Goal: Task Accomplishment & Management: Manage account settings

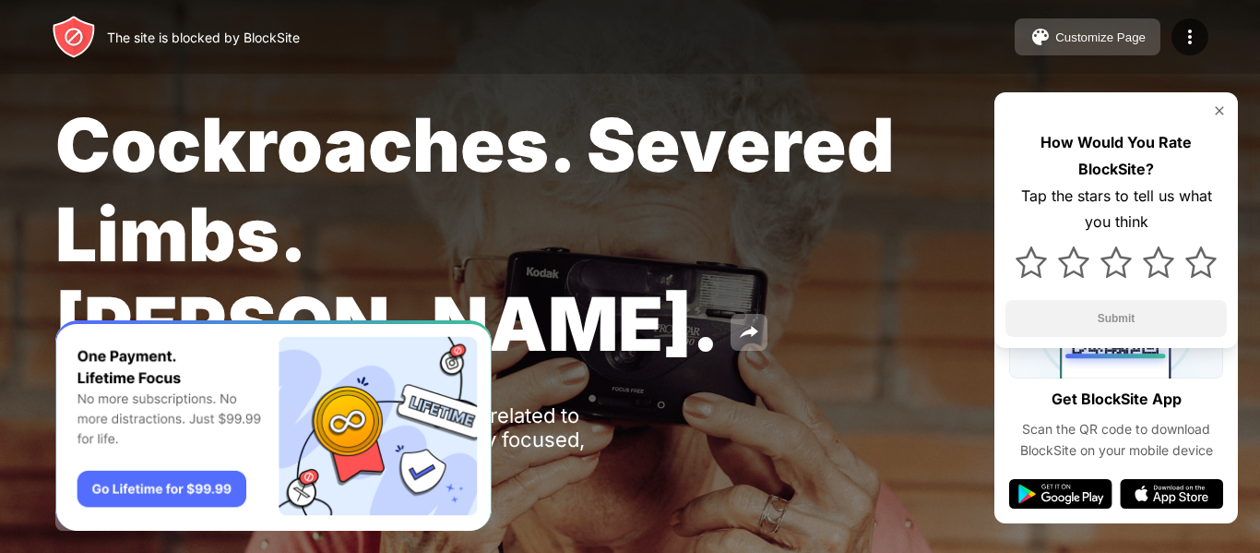
click at [1105, 37] on div "Customize Page" at bounding box center [1101, 37] width 90 height 14
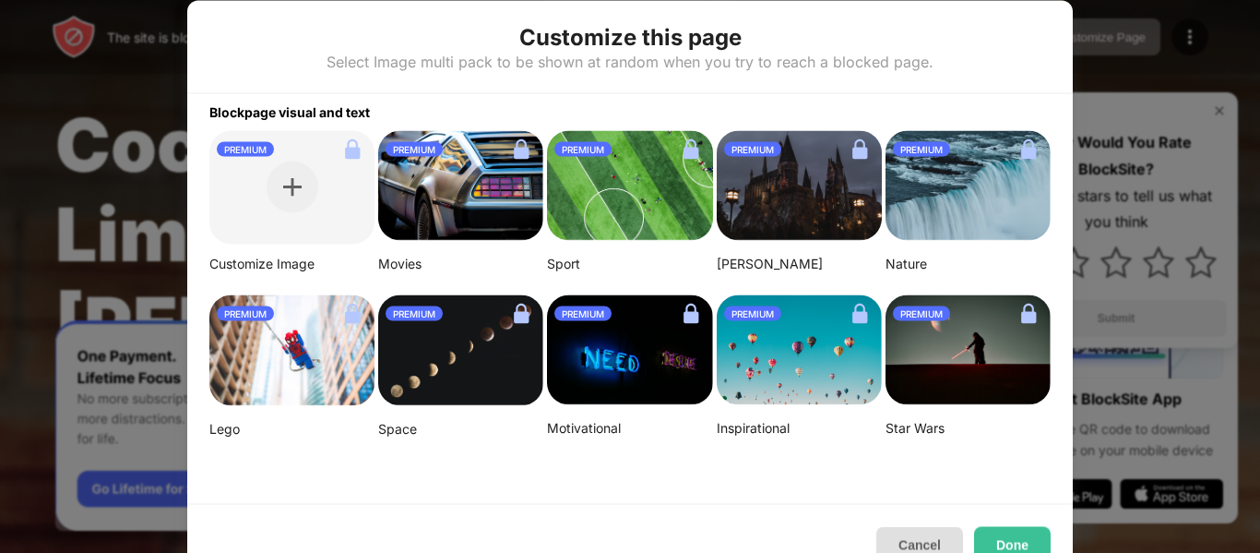
click at [911, 537] on button "Cancel" at bounding box center [920, 544] width 87 height 37
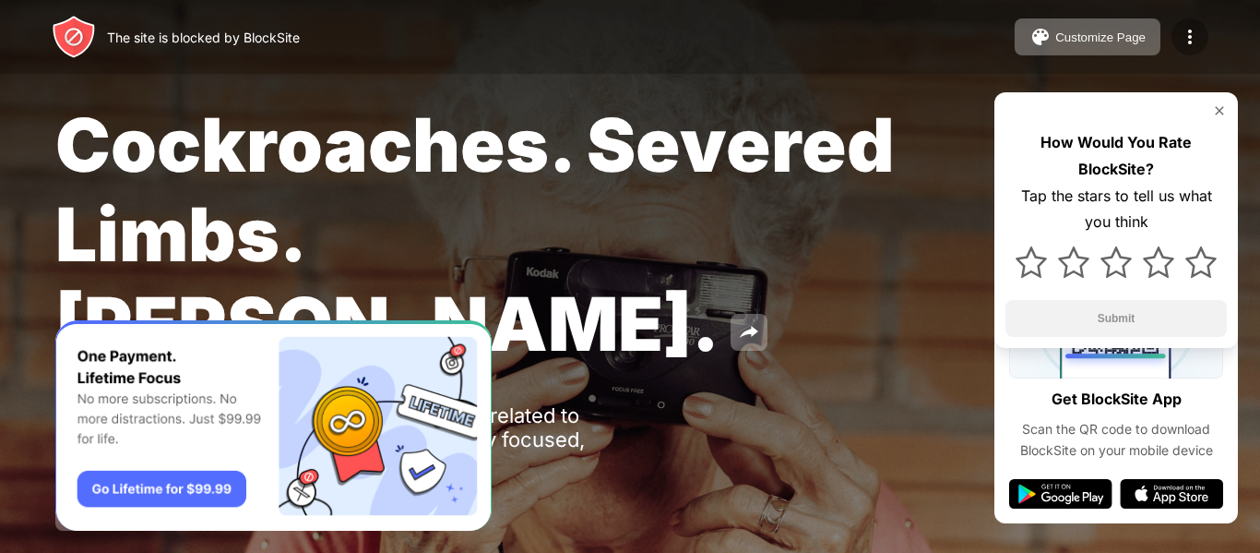
click at [1193, 29] on img at bounding box center [1190, 37] width 22 height 22
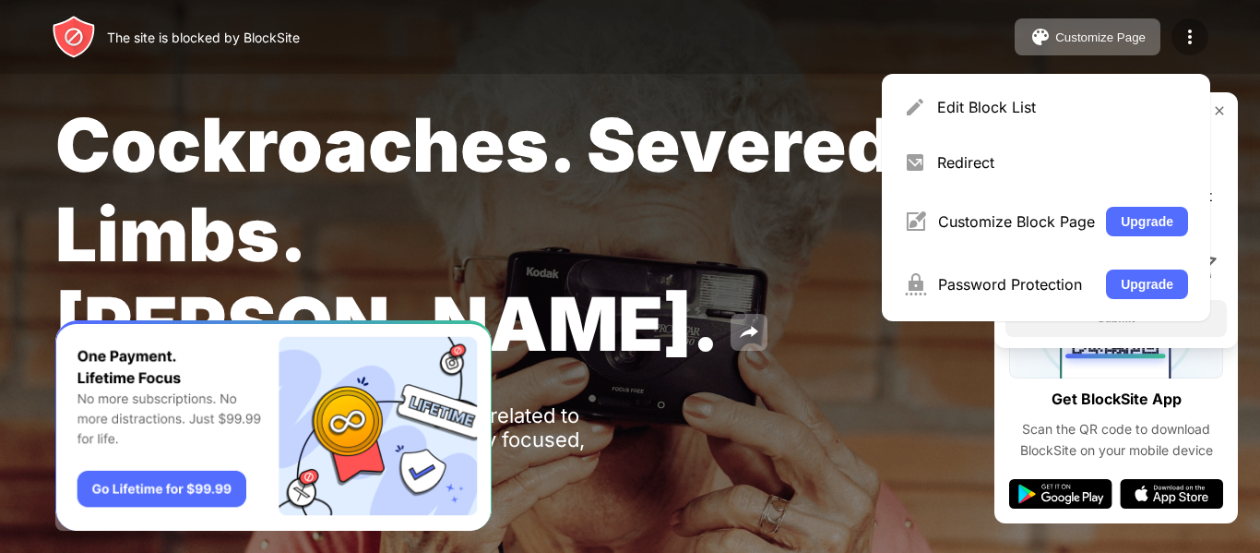
click at [1193, 29] on img at bounding box center [1190, 37] width 22 height 22
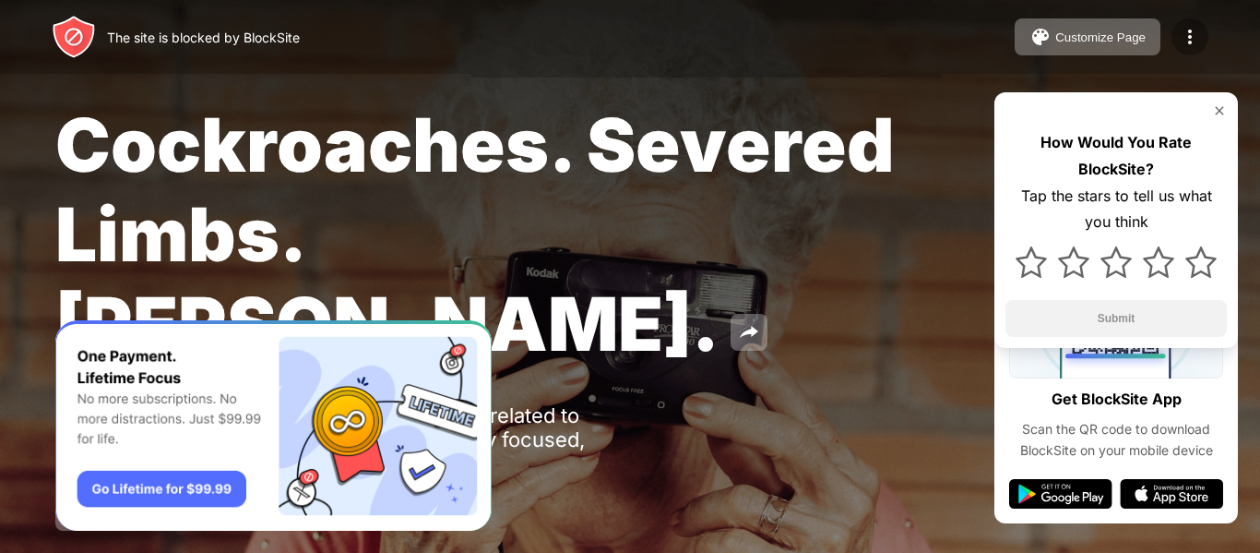
click at [1193, 29] on img at bounding box center [1190, 37] width 22 height 22
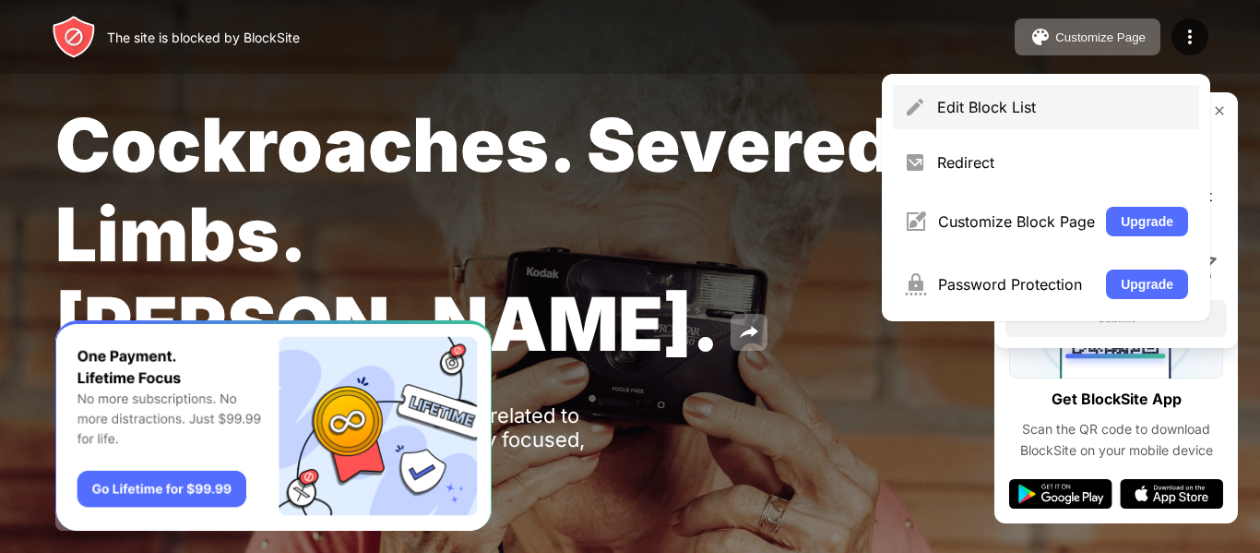
click at [1049, 107] on div "Edit Block List" at bounding box center [1062, 107] width 251 height 18
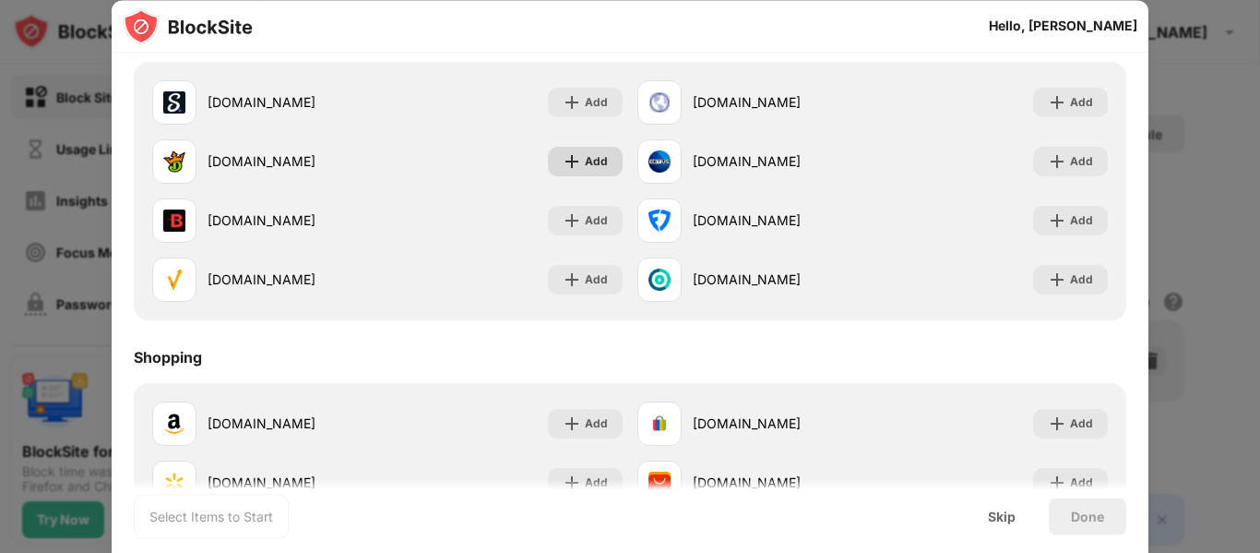
scroll to position [1986, 0]
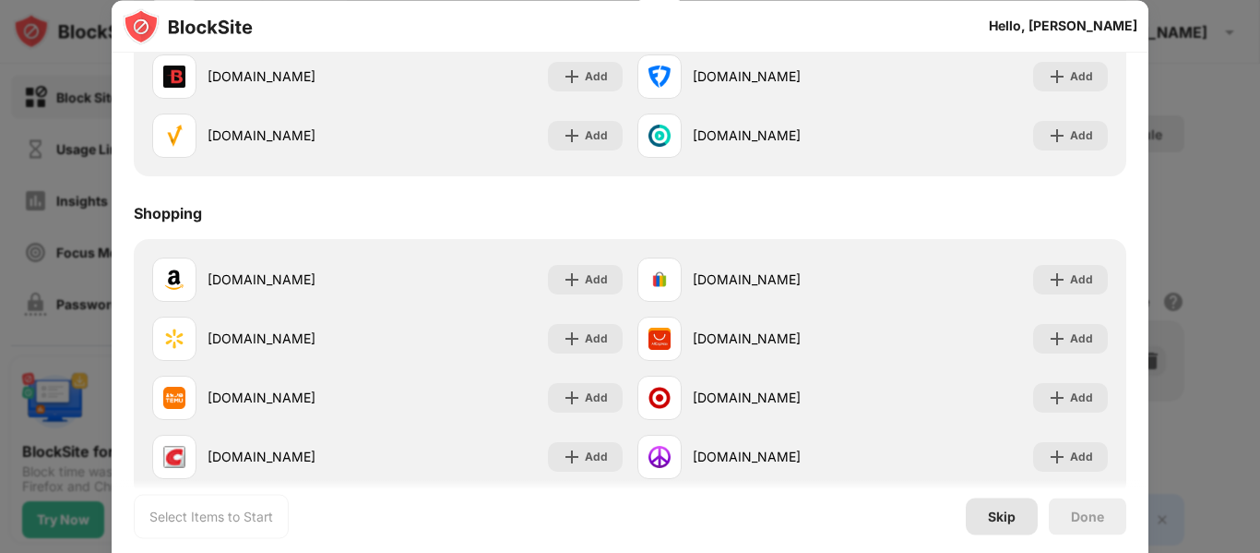
click at [996, 507] on div "Skip" at bounding box center [1002, 515] width 72 height 37
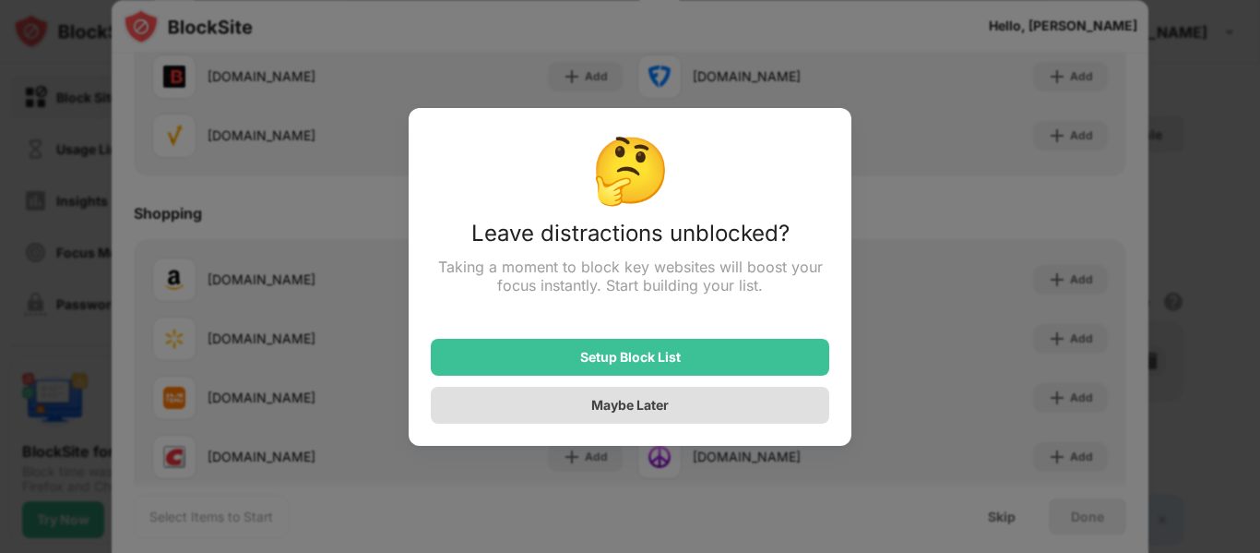
click at [757, 403] on div "Maybe Later" at bounding box center [630, 405] width 399 height 37
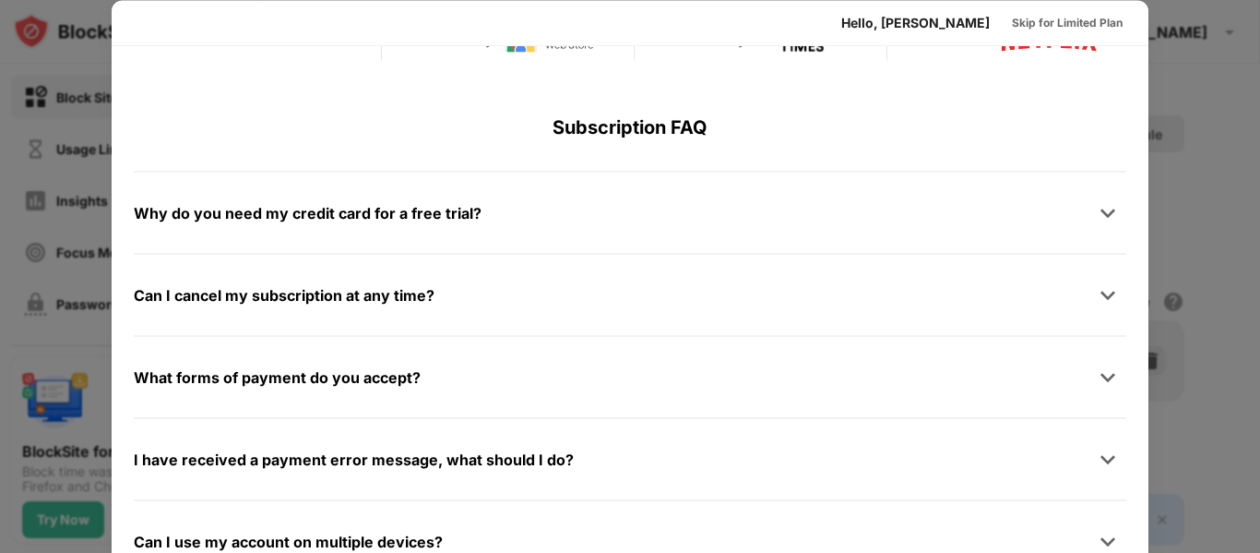
scroll to position [900, 0]
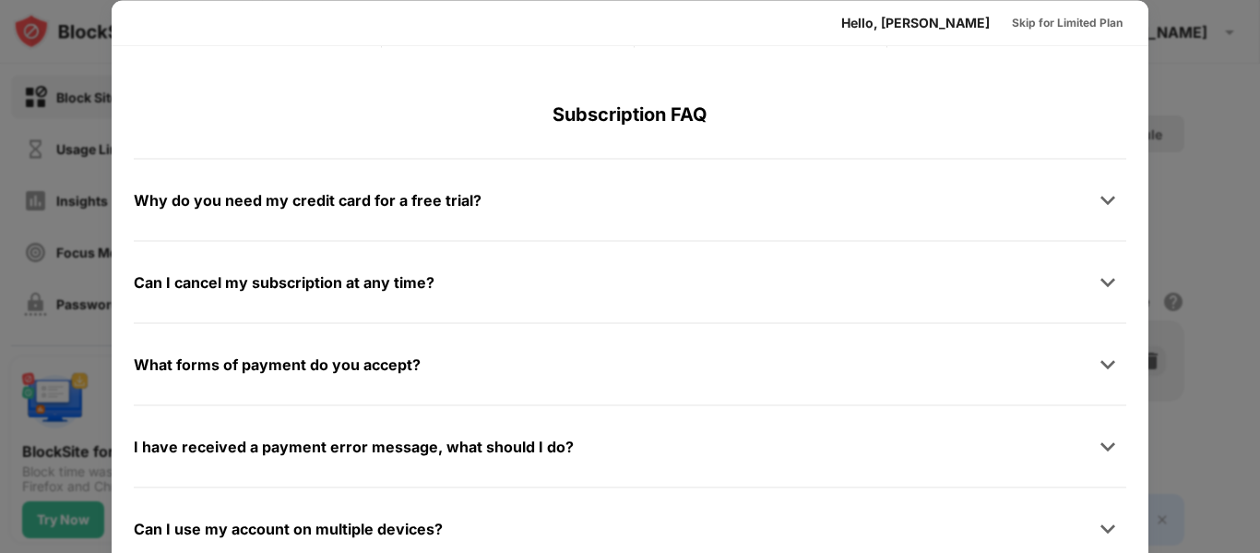
click at [1234, 126] on div at bounding box center [630, 276] width 1260 height 553
click at [1046, 18] on div "Skip for Limited Plan" at bounding box center [1067, 22] width 111 height 18
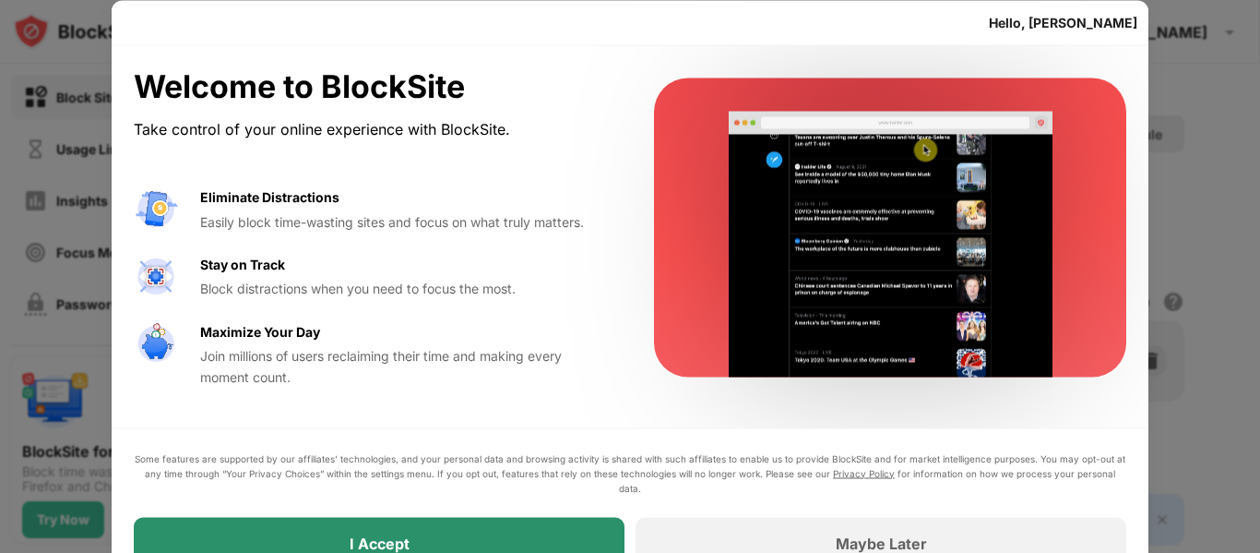
click at [270, 540] on div "I Accept" at bounding box center [379, 543] width 491 height 52
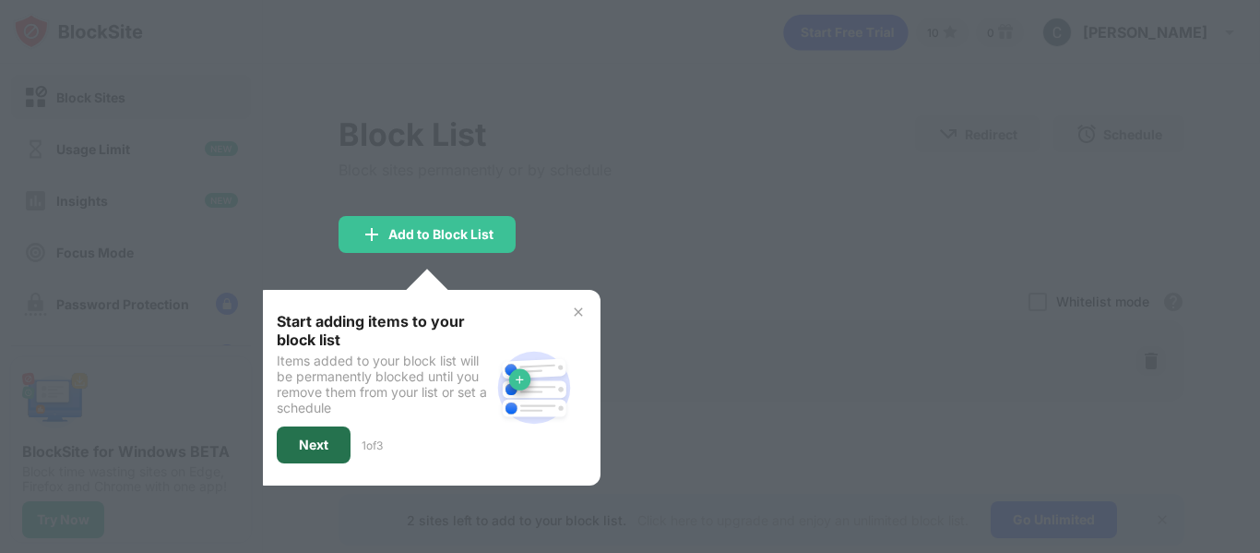
click at [303, 449] on div "Next" at bounding box center [314, 444] width 30 height 15
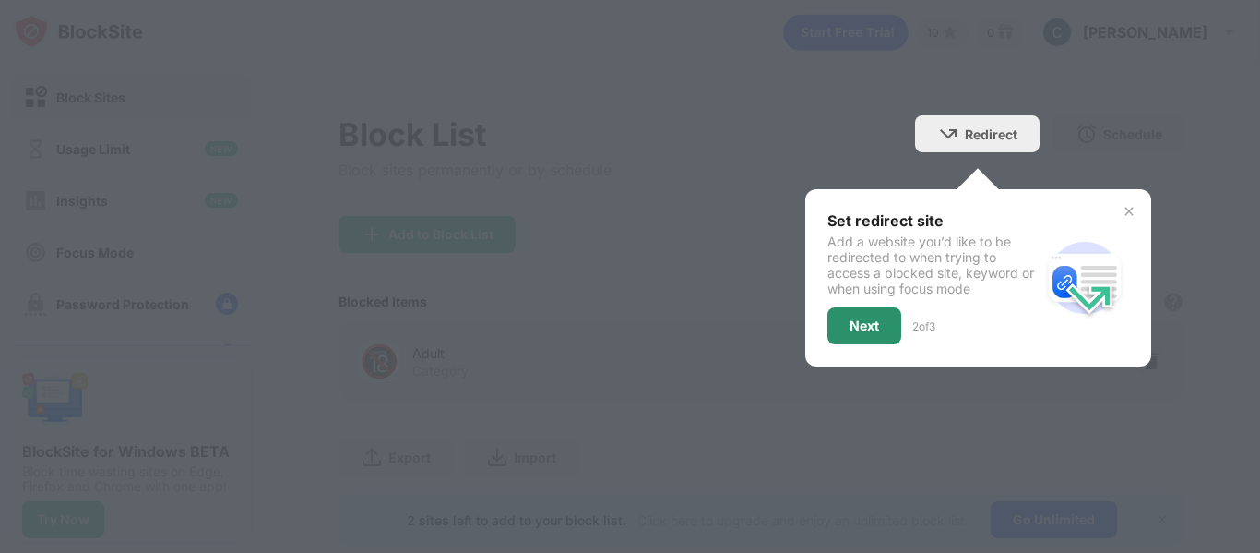
click at [860, 328] on div "Next" at bounding box center [865, 325] width 30 height 15
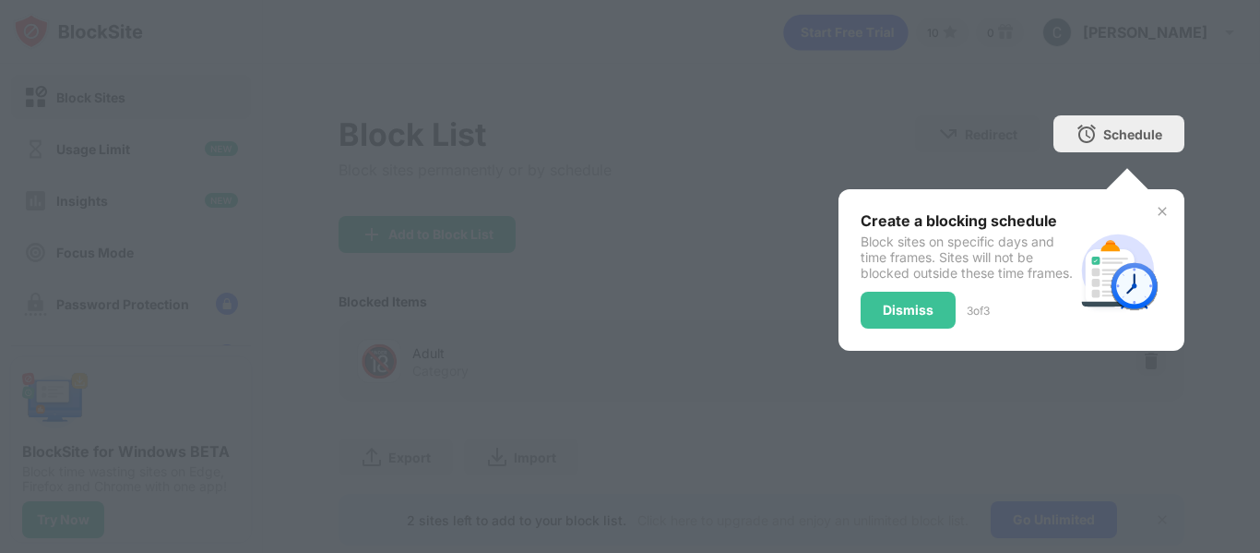
click at [884, 317] on div "Dismiss" at bounding box center [908, 310] width 51 height 15
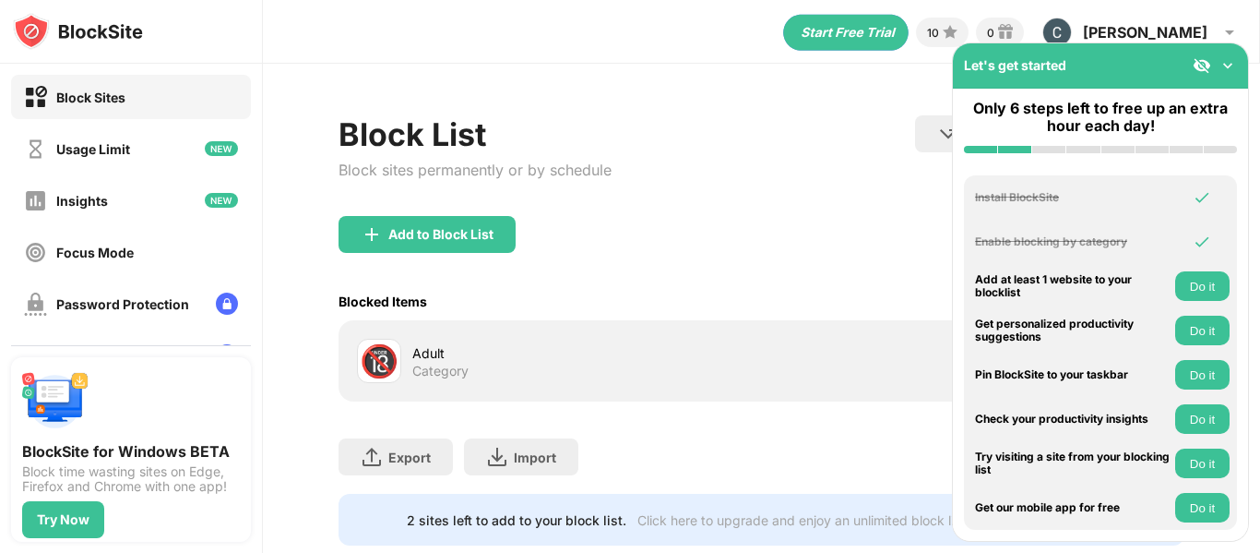
scroll to position [32, 0]
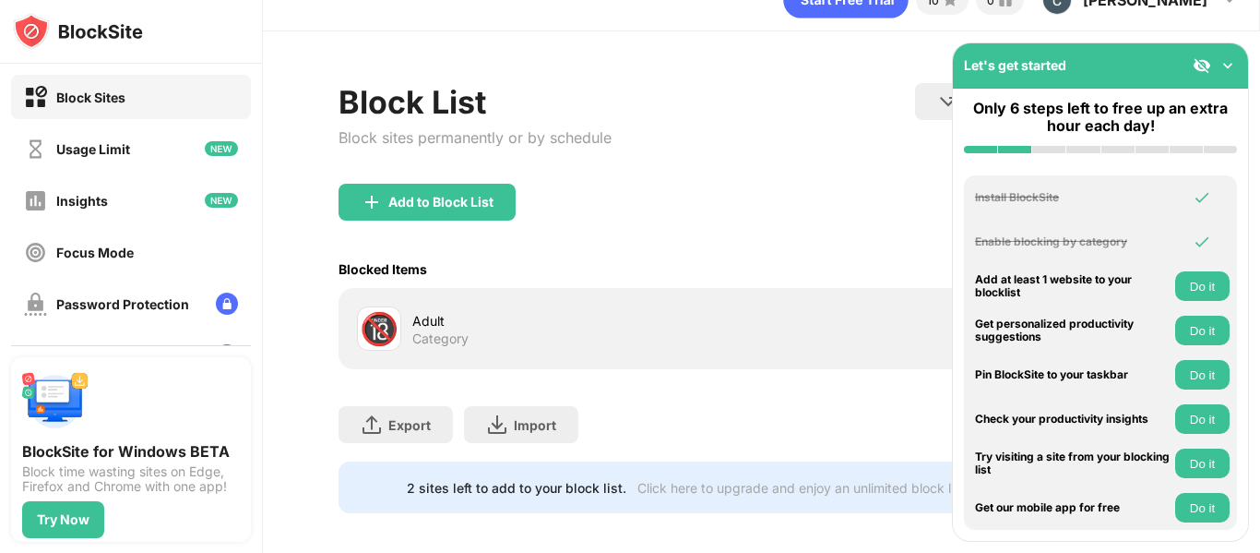
click at [1233, 70] on img at bounding box center [1228, 65] width 18 height 18
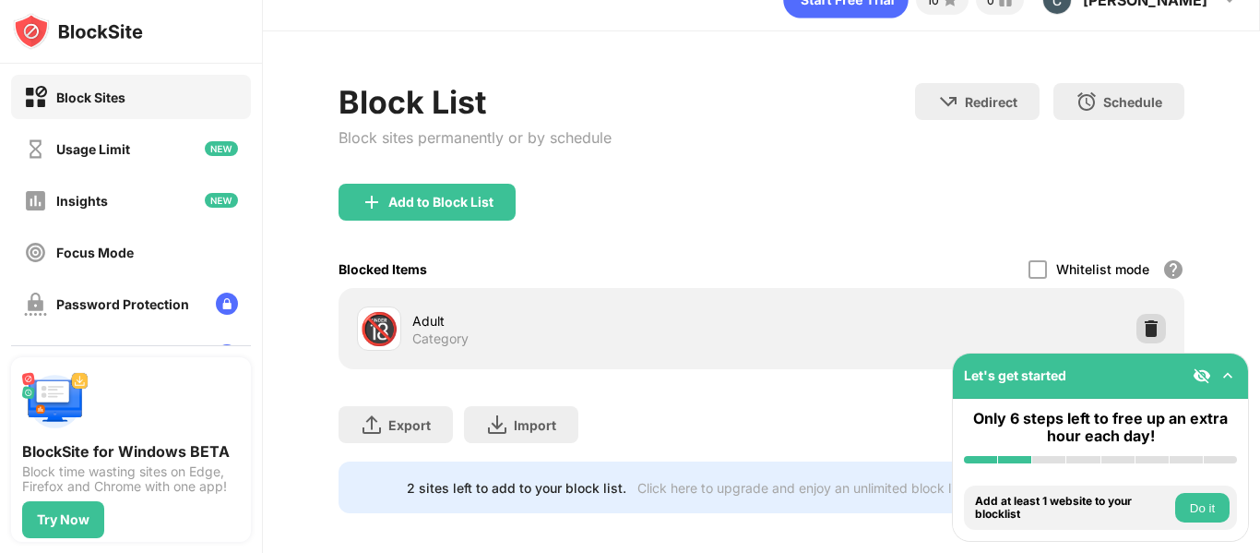
click at [1142, 325] on img at bounding box center [1151, 328] width 18 height 18
